Goal: Task Accomplishment & Management: Manage account settings

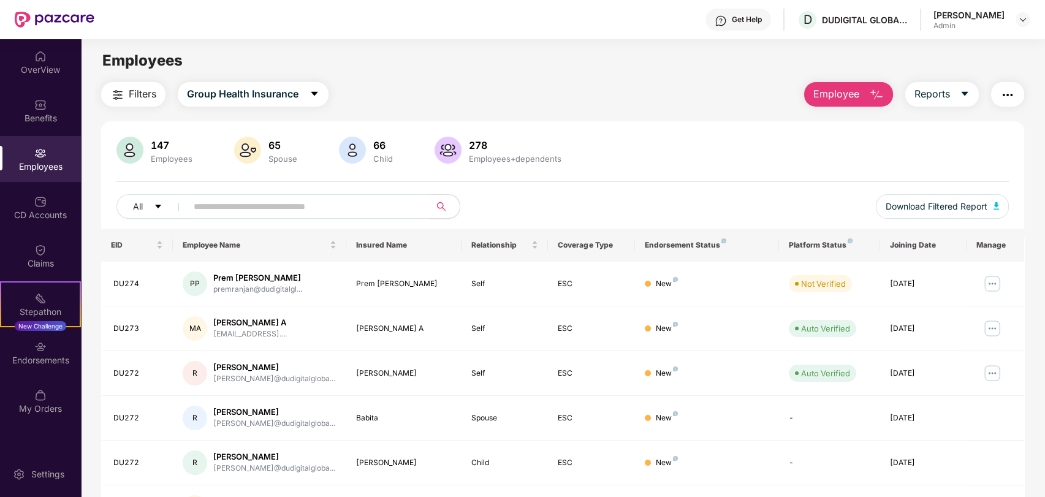
click at [879, 86] on button "Employee" at bounding box center [848, 94] width 89 height 25
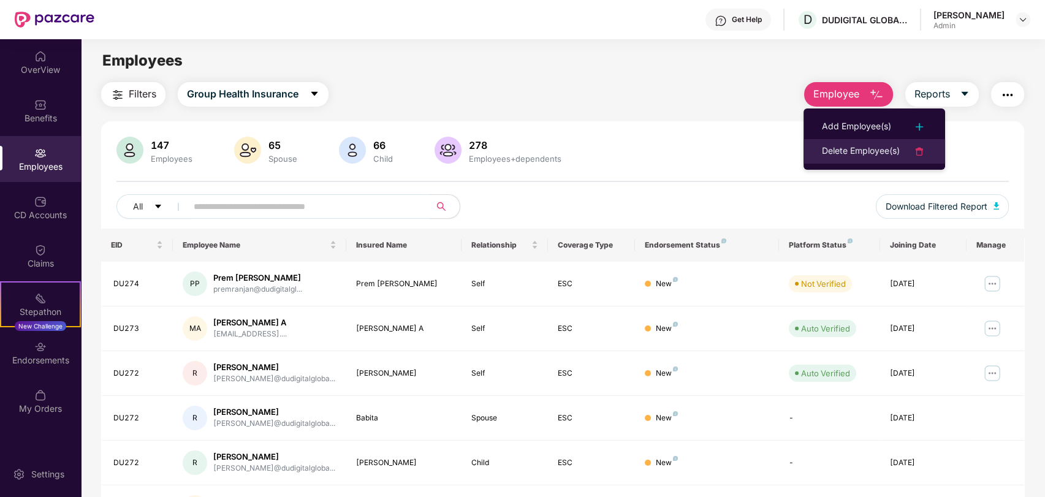
click at [878, 148] on div "Delete Employee(s)" at bounding box center [861, 151] width 78 height 15
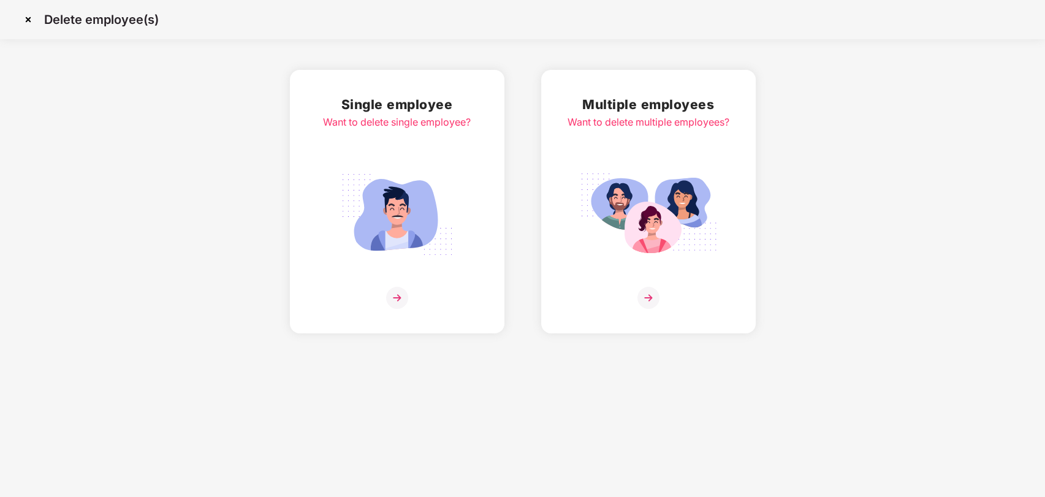
click at [418, 186] on img at bounding box center [396, 215] width 137 height 96
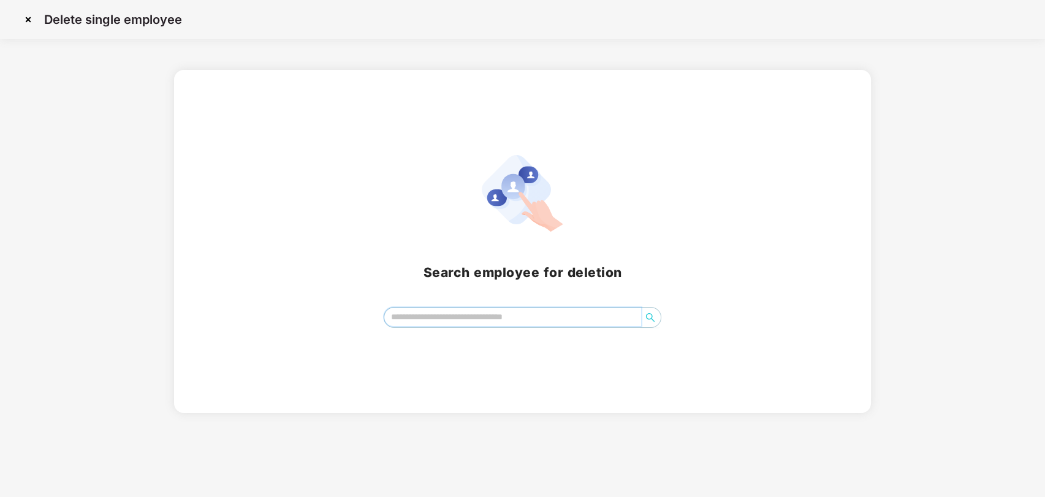
click at [499, 322] on input "search" at bounding box center [512, 317] width 257 height 18
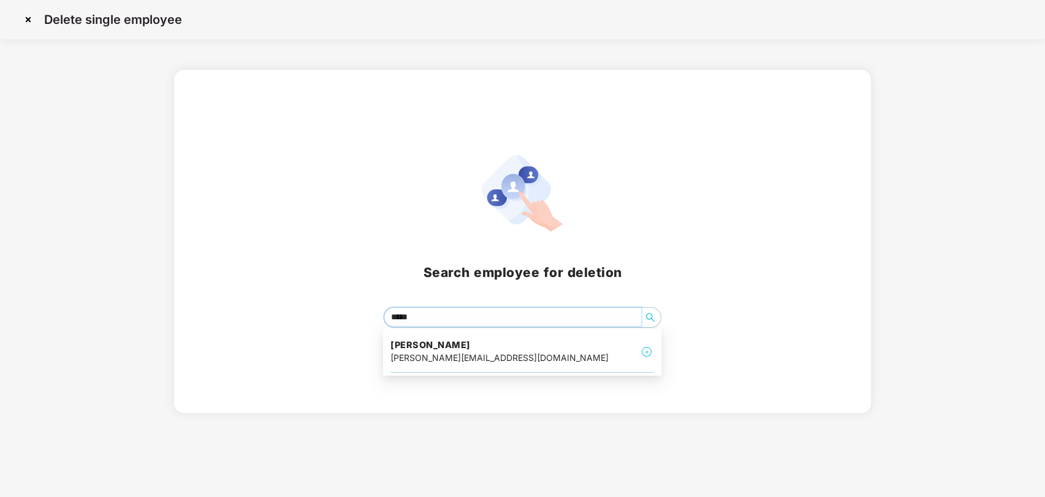
type input "******"
click at [482, 344] on h4 "[PERSON_NAME]" at bounding box center [499, 345] width 218 height 12
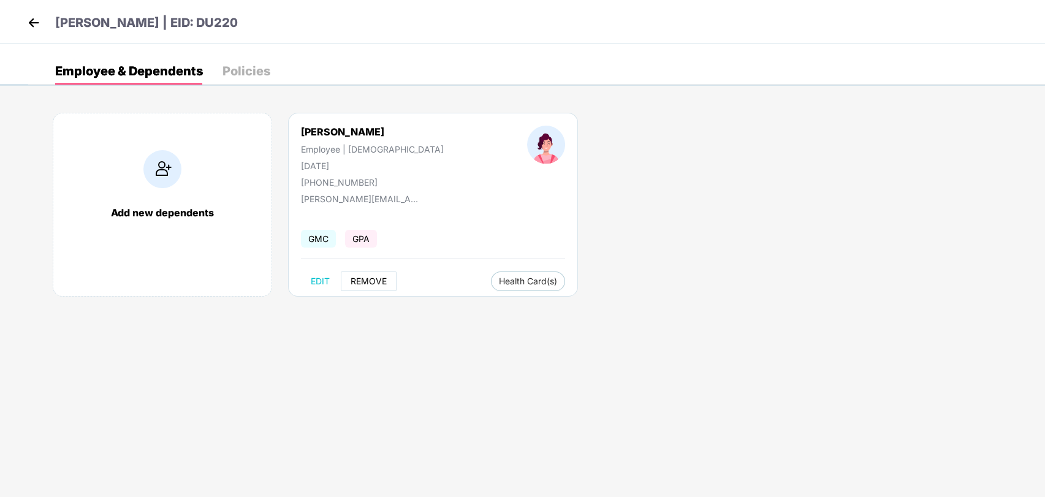
click at [379, 278] on span "REMOVE" at bounding box center [369, 281] width 36 height 10
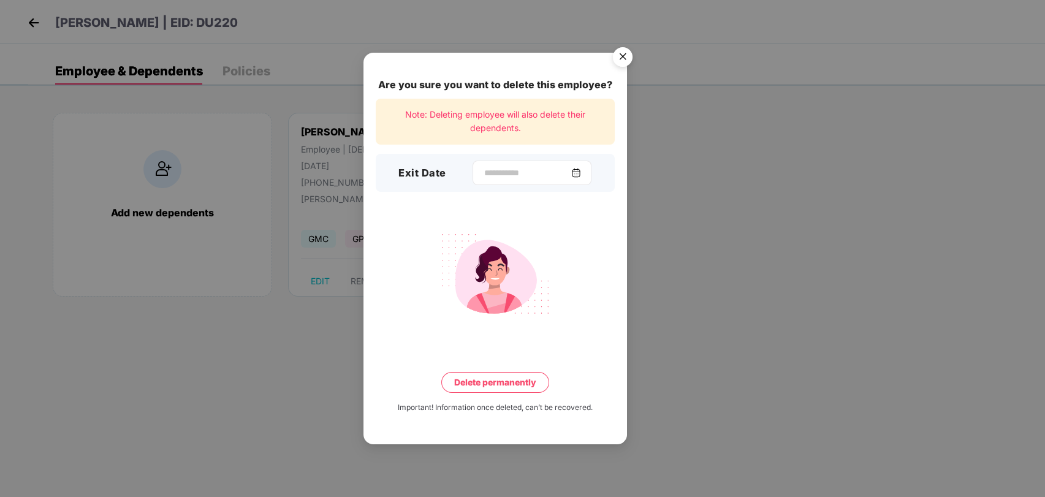
click at [581, 176] on img at bounding box center [576, 173] width 10 height 10
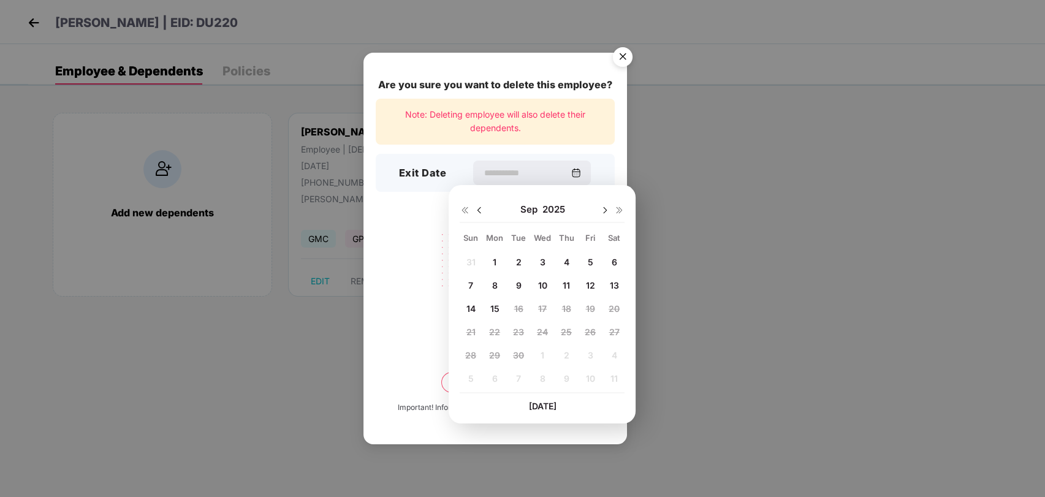
click at [585, 284] on div "12" at bounding box center [590, 285] width 18 height 18
type input "**********"
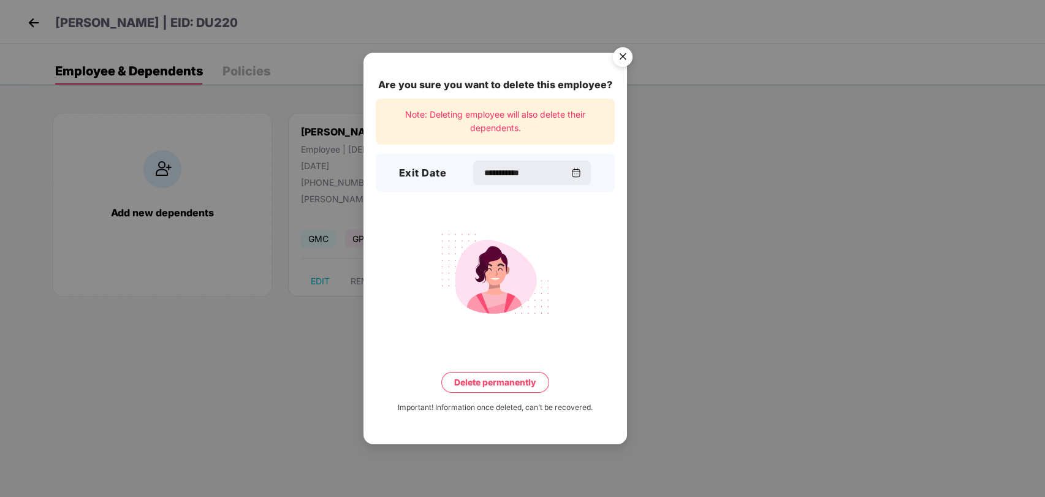
click at [495, 385] on button "Delete permanently" at bounding box center [495, 382] width 108 height 21
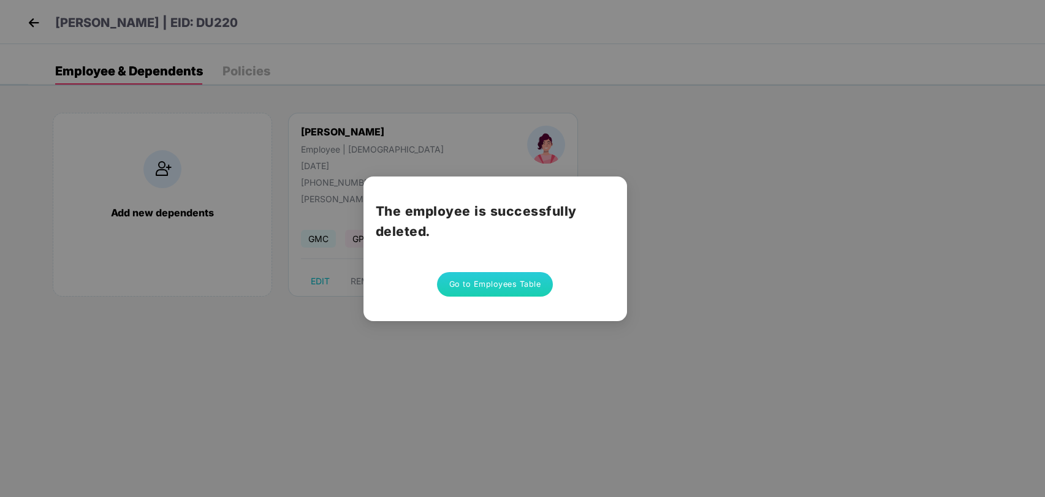
click at [512, 289] on button "Go to Employees Table" at bounding box center [495, 284] width 116 height 25
